Goal: Communication & Community: Answer question/provide support

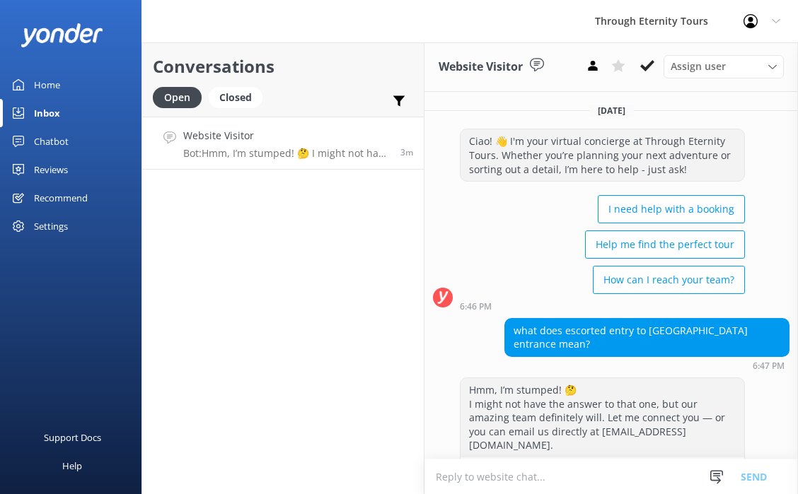
scroll to position [33, 0]
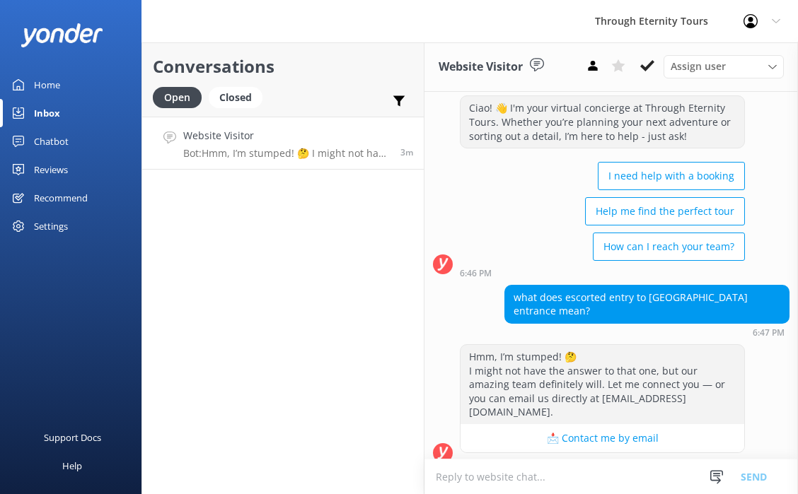
paste textarea "Hello, my name is Bettina from Through Eternity Tours. How can I assist you tod…"
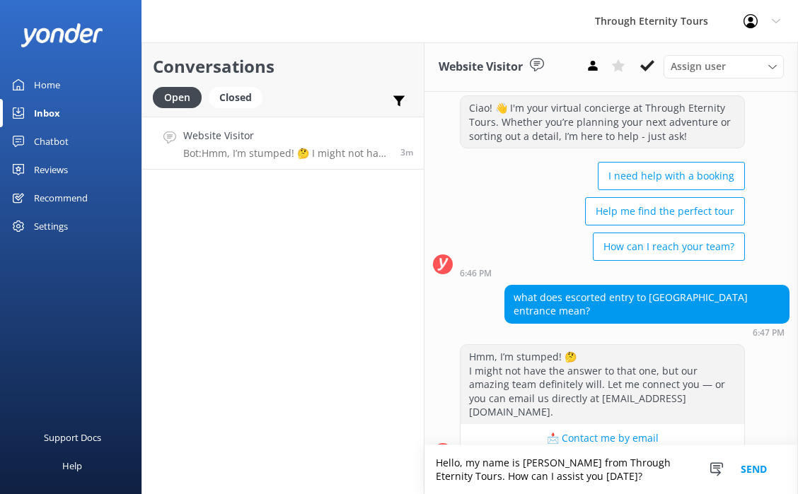
scroll to position [47, 0]
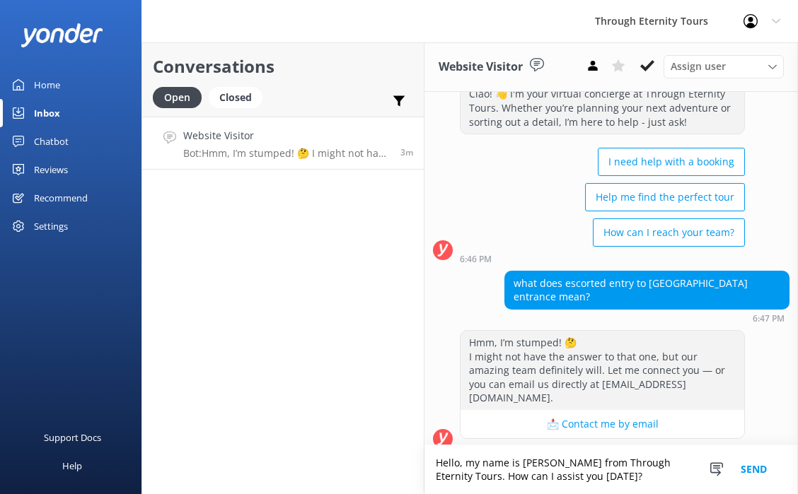
drag, startPoint x: 590, startPoint y: 477, endPoint x: 572, endPoint y: 477, distance: 17.7
click at [572, 477] on textarea "Hello, my name is Bettina from Through Eternity Tours. How can I assist you tod…" at bounding box center [610, 470] width 373 height 49
drag, startPoint x: 615, startPoint y: 477, endPoint x: 468, endPoint y: 482, distance: 146.5
click at [468, 482] on textarea "Hello, my name is Bettina from Through Eternity Tours. How can I assist you tod…" at bounding box center [610, 470] width 373 height 49
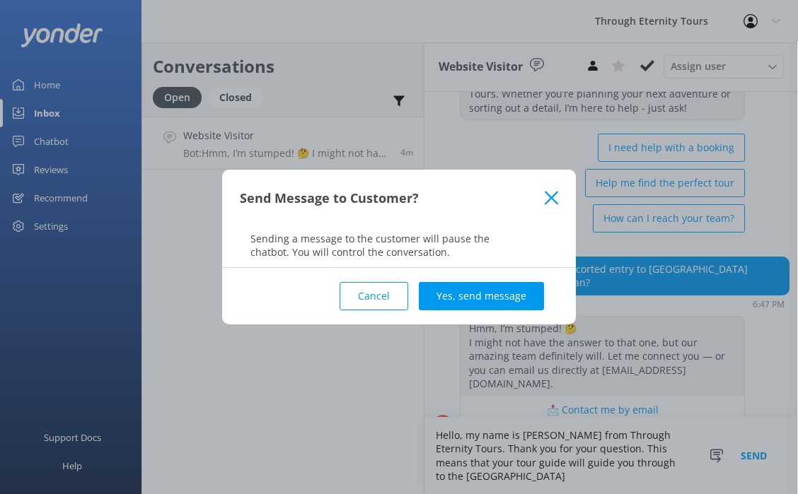
scroll to position [75, 0]
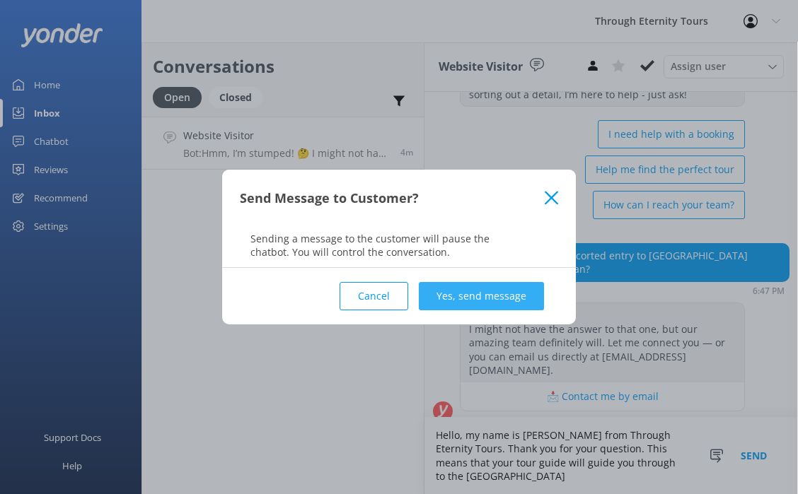
type textarea "Hello, my name is [PERSON_NAME] from Through Eternity Tours. Thank you for your…"
click at [460, 297] on button "Yes, send message" at bounding box center [481, 296] width 125 height 28
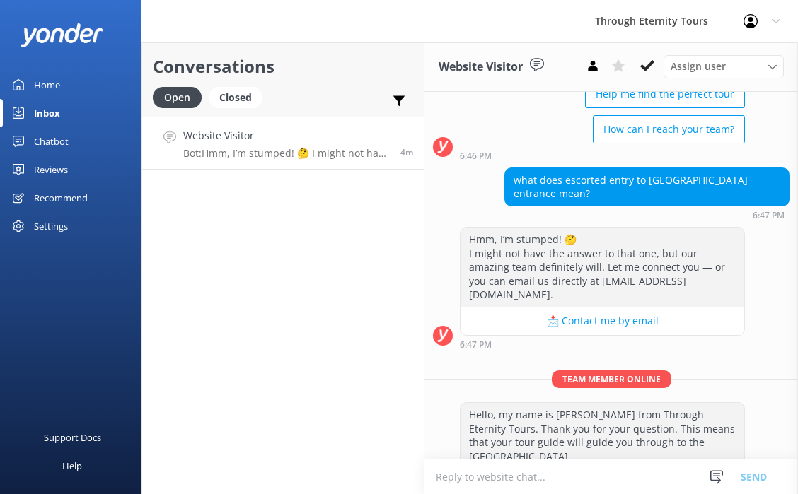
scroll to position [153, 0]
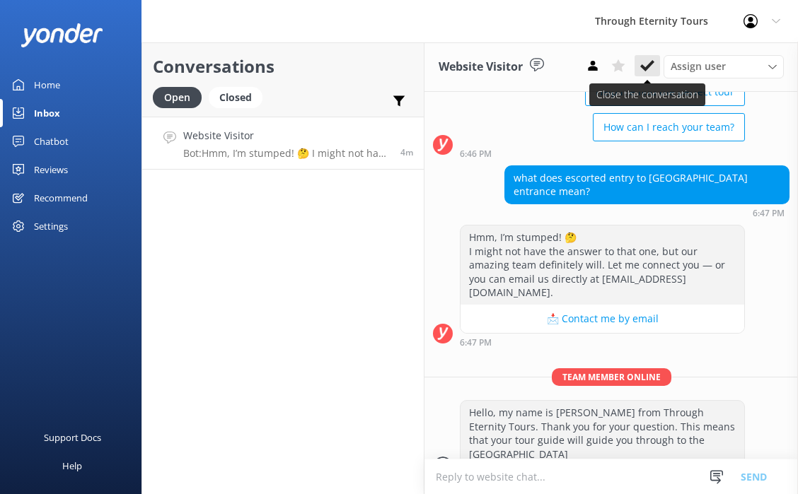
click at [656, 64] on button at bounding box center [646, 65] width 25 height 21
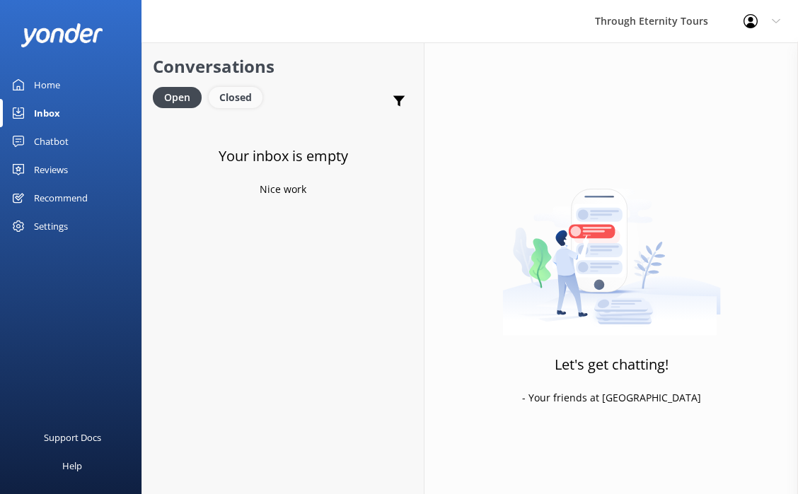
click at [234, 93] on div "Closed" at bounding box center [236, 97] width 54 height 21
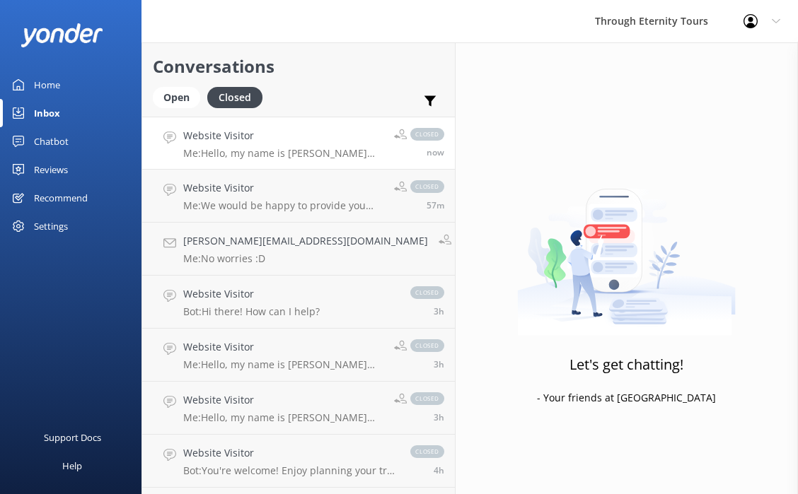
click at [257, 138] on h4 "Website Visitor" at bounding box center [283, 136] width 200 height 16
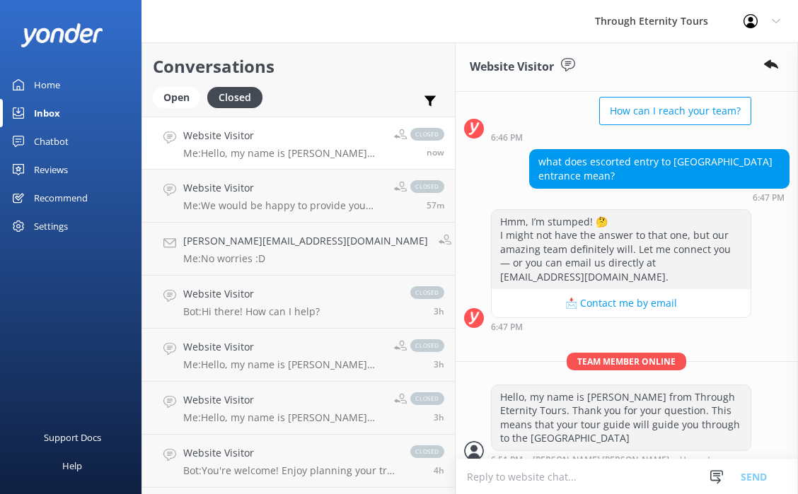
scroll to position [184, 0]
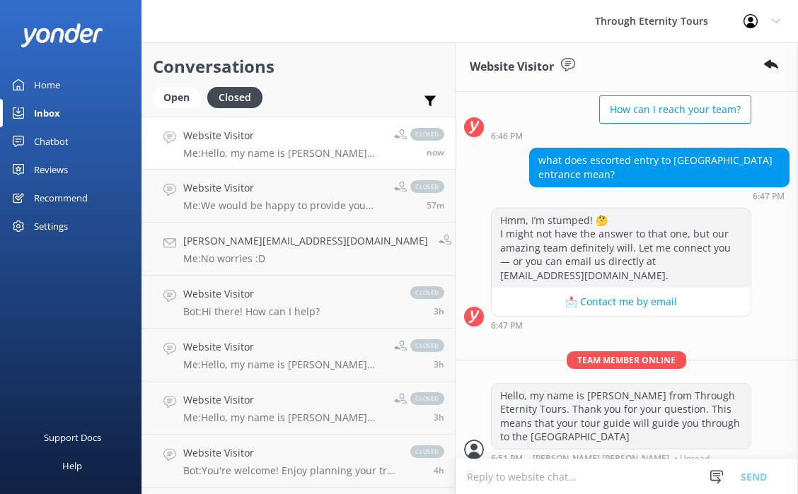
click at [550, 471] on textarea at bounding box center [627, 477] width 342 height 35
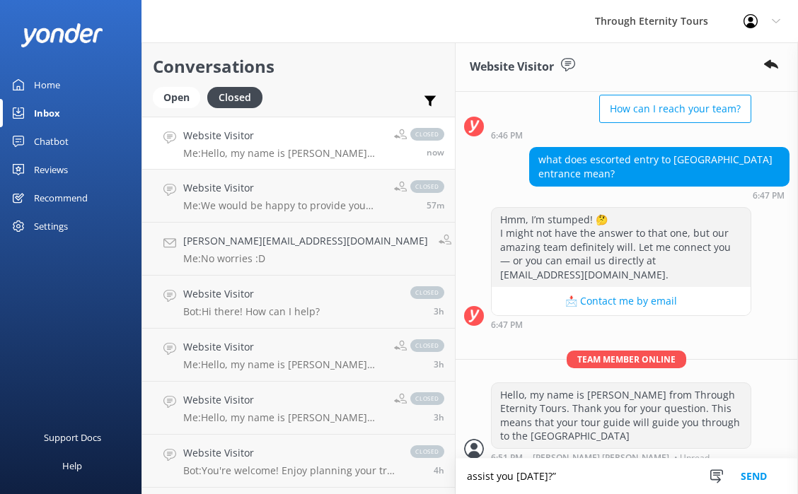
click at [456, 474] on textarea "assist you today?”" at bounding box center [627, 476] width 342 height 35
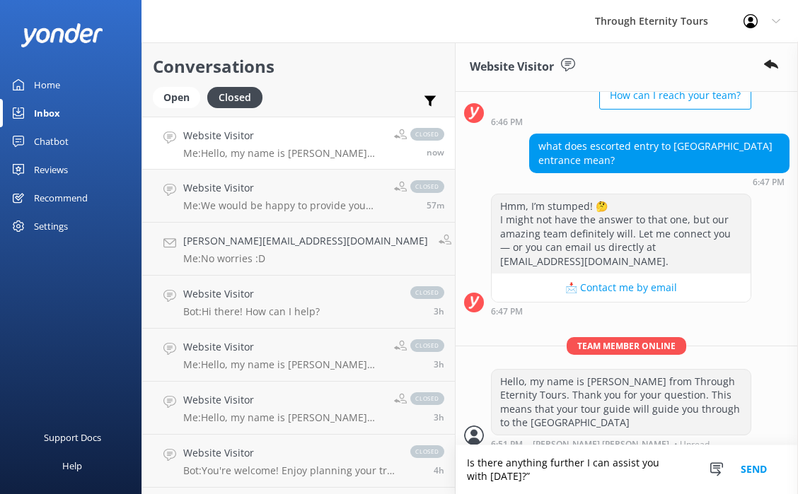
type textarea "Is there anything further I can assist you with [DATE]?”"
click at [761, 467] on button "Send" at bounding box center [753, 470] width 53 height 49
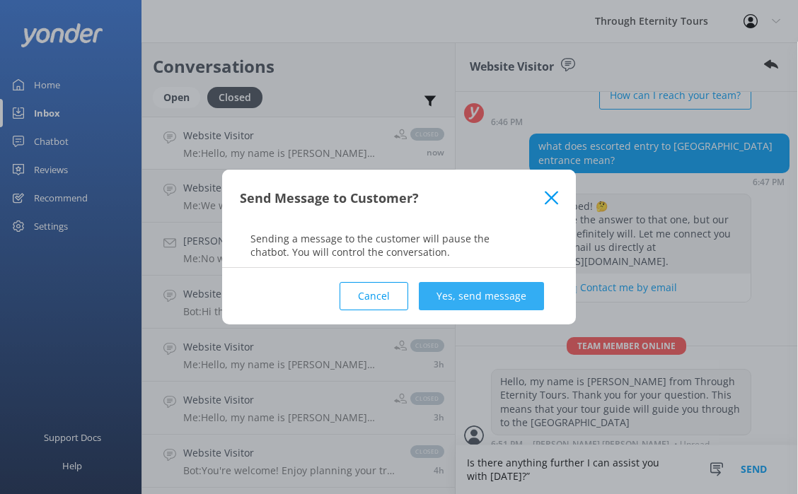
click at [504, 302] on button "Yes, send message" at bounding box center [481, 296] width 125 height 28
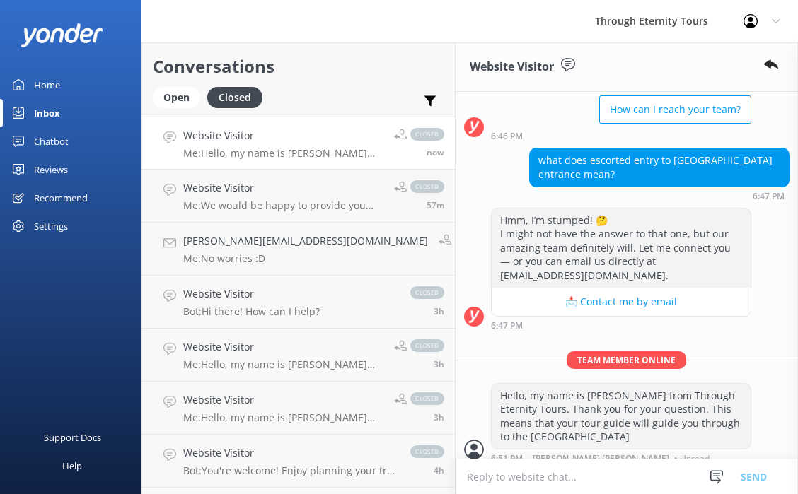
scroll to position [229, 0]
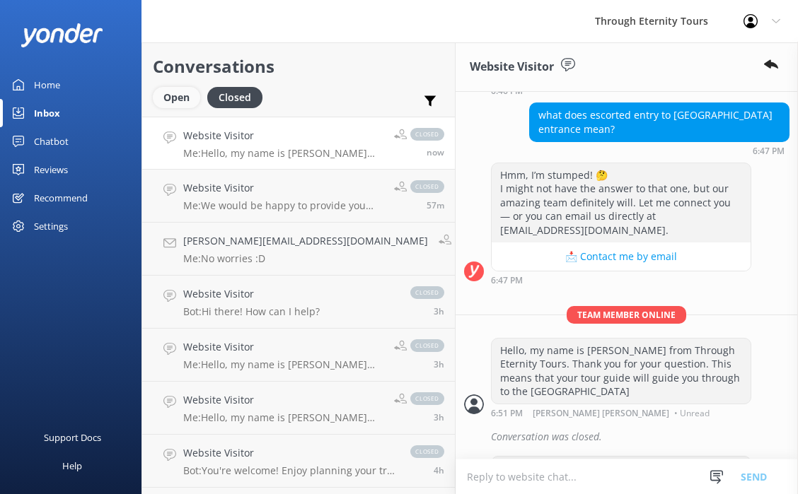
click at [187, 108] on div "Open" at bounding box center [176, 97] width 47 height 21
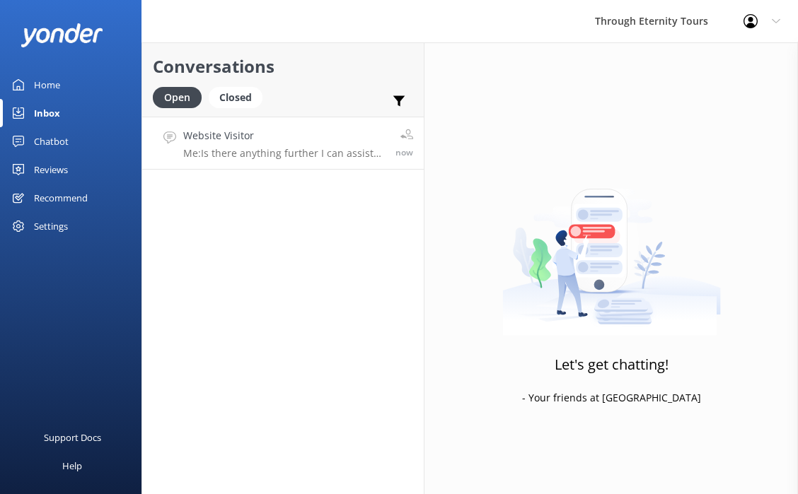
click at [286, 132] on h4 "Website Visitor" at bounding box center [284, 136] width 202 height 16
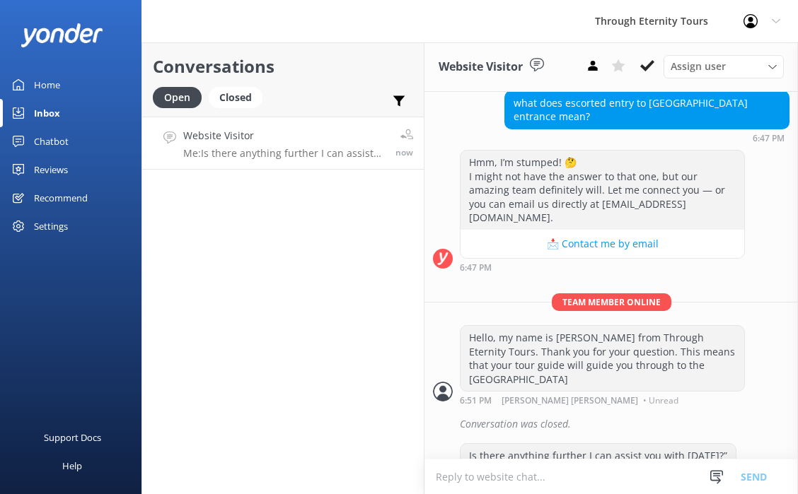
scroll to position [229, 0]
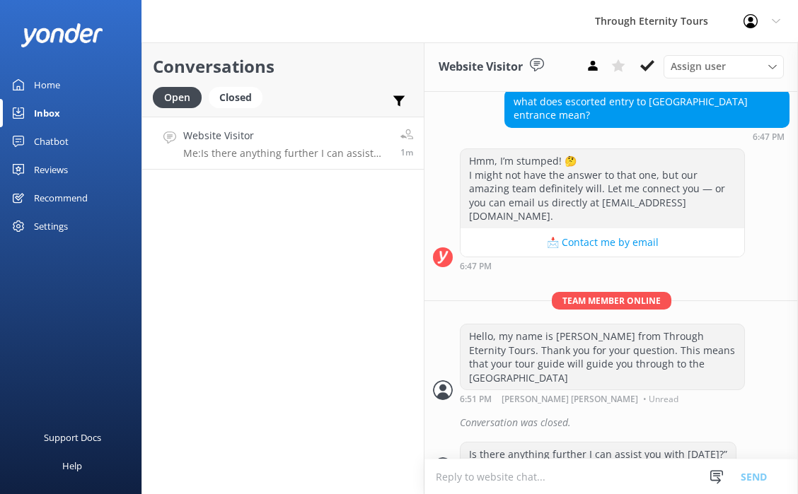
click at [302, 147] on p "Me: Is there anything further I can assist you with today?”" at bounding box center [286, 153] width 207 height 13
click at [645, 68] on use at bounding box center [647, 65] width 14 height 11
click at [284, 167] on link "Website Visitor Me: Is there anything further I can assist you with today?” 15m" at bounding box center [283, 143] width 282 height 53
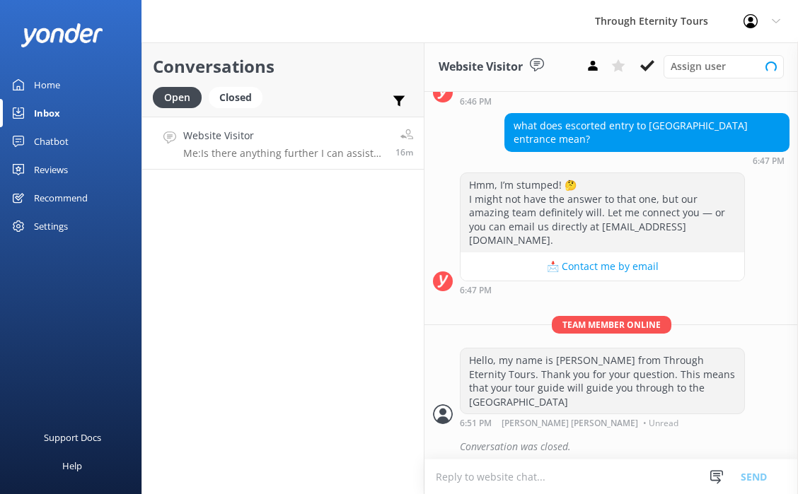
scroll to position [229, 0]
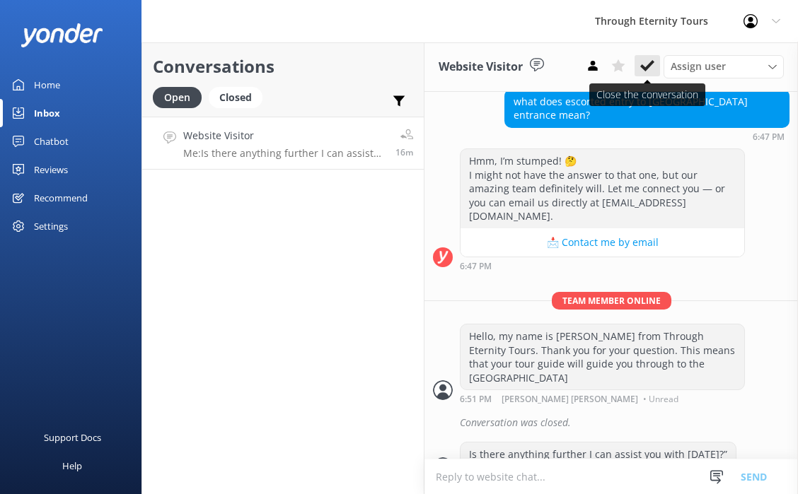
click at [645, 66] on icon at bounding box center [647, 66] width 14 height 14
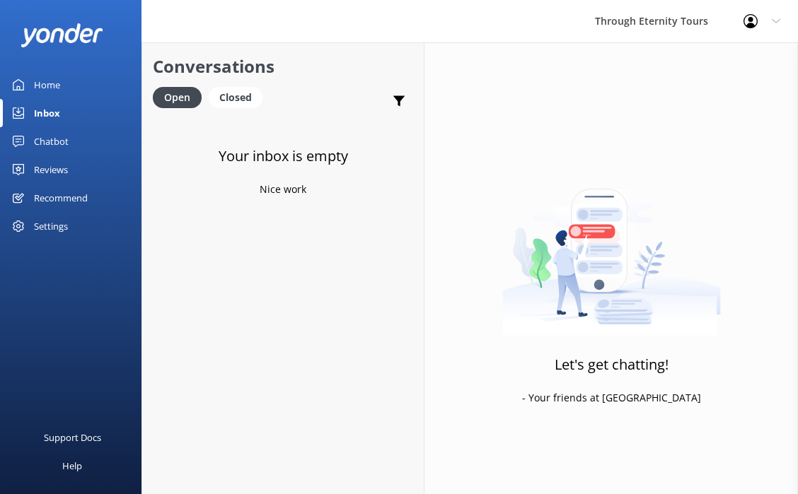
click at [35, 89] on div "Home" at bounding box center [47, 85] width 26 height 28
